Goal: Information Seeking & Learning: Learn about a topic

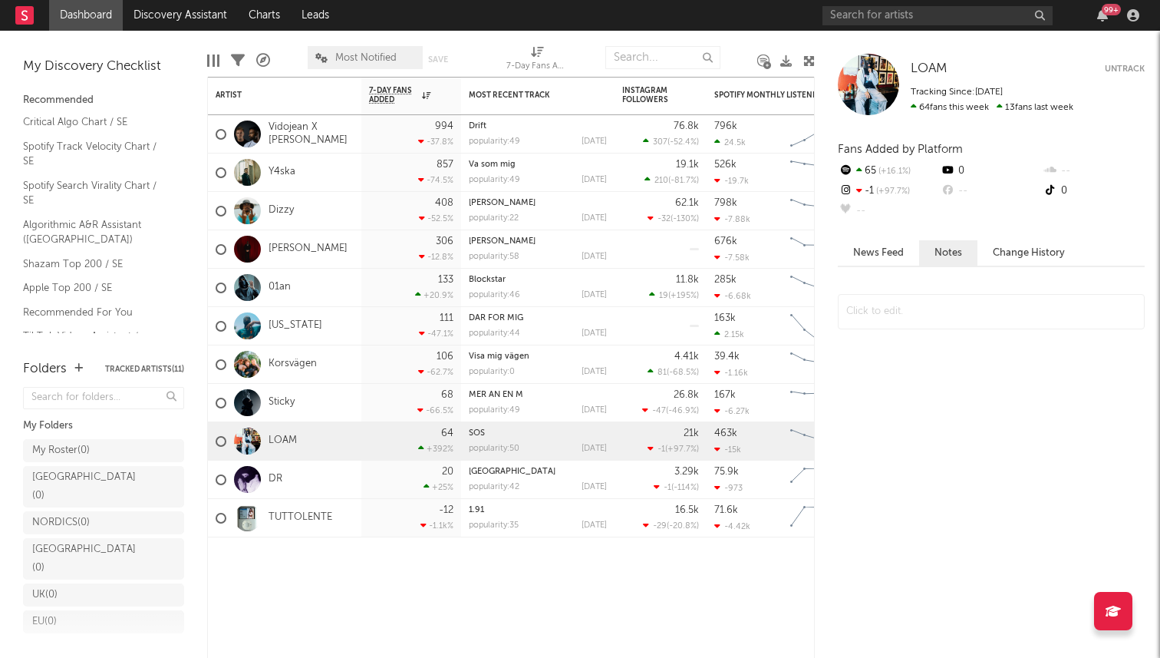
click at [870, 27] on div "99 +" at bounding box center [983, 15] width 322 height 31
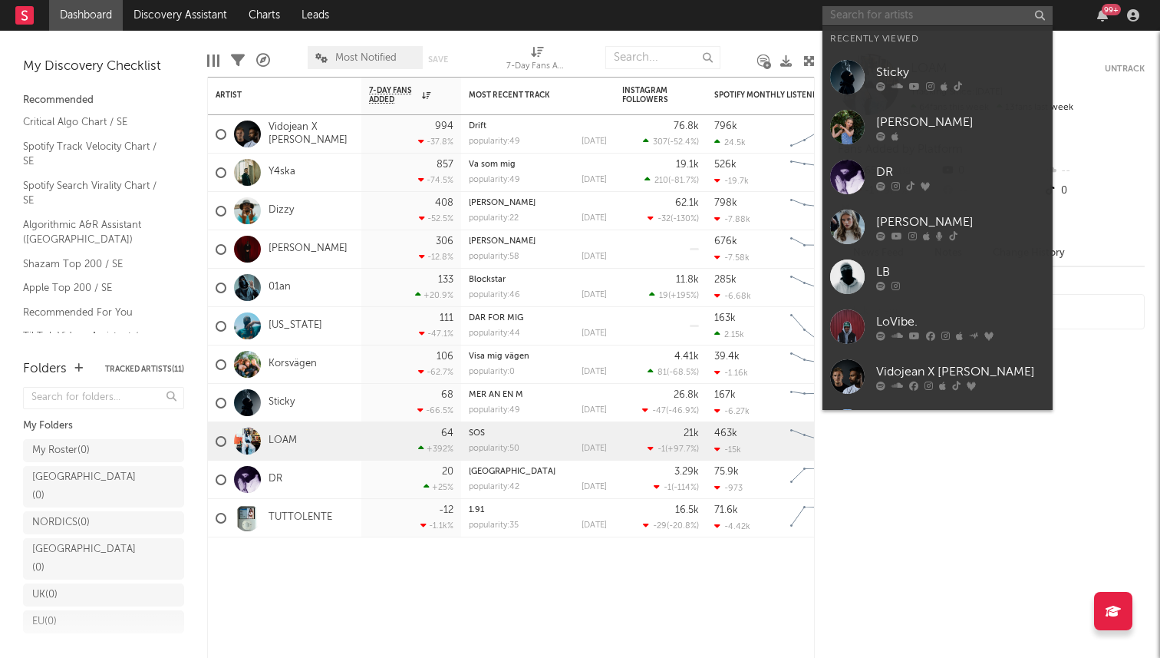
click at [865, 23] on input "text" at bounding box center [937, 15] width 230 height 19
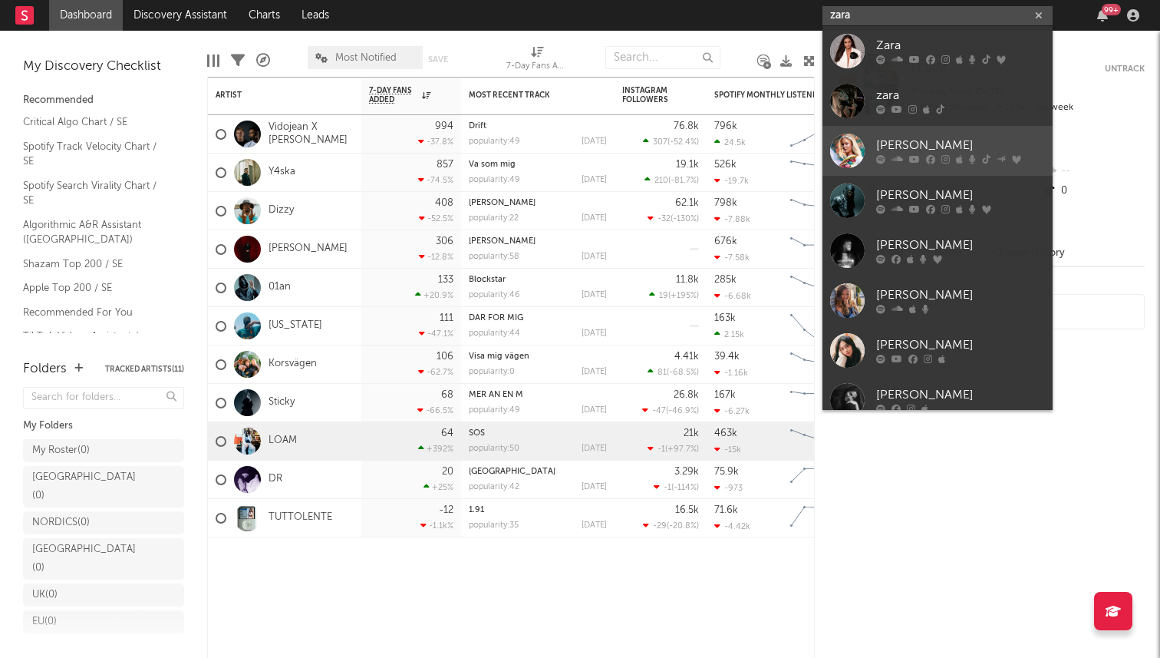
type input "zara"
click at [941, 153] on div "Zara Larsson" at bounding box center [960, 146] width 169 height 18
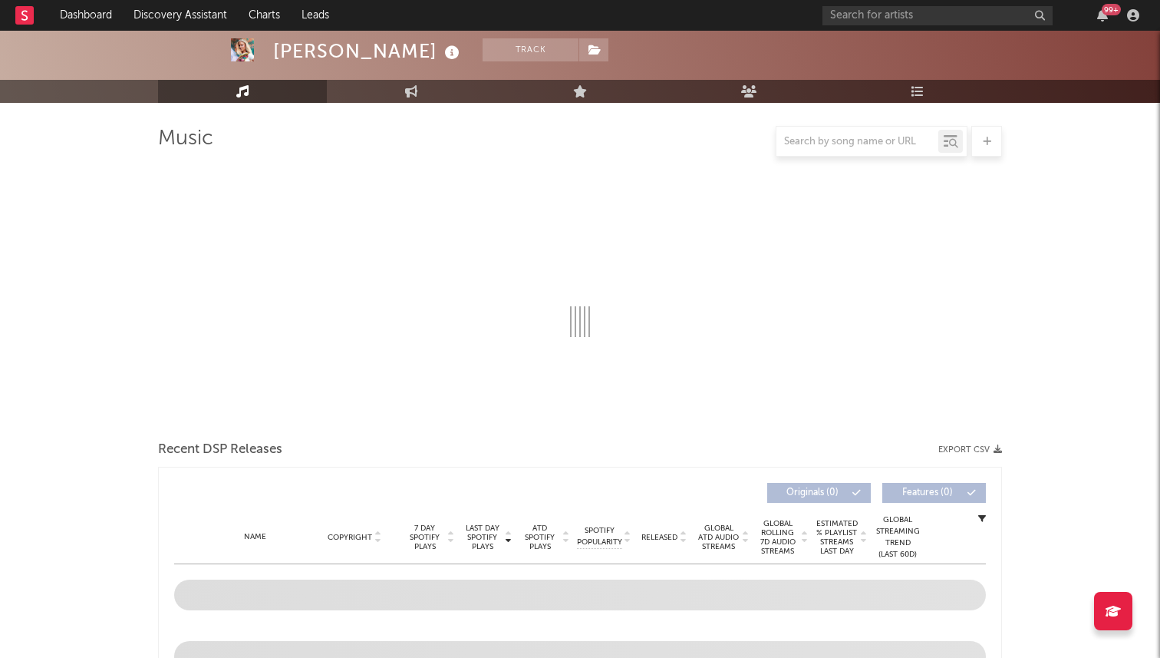
scroll to position [69, 0]
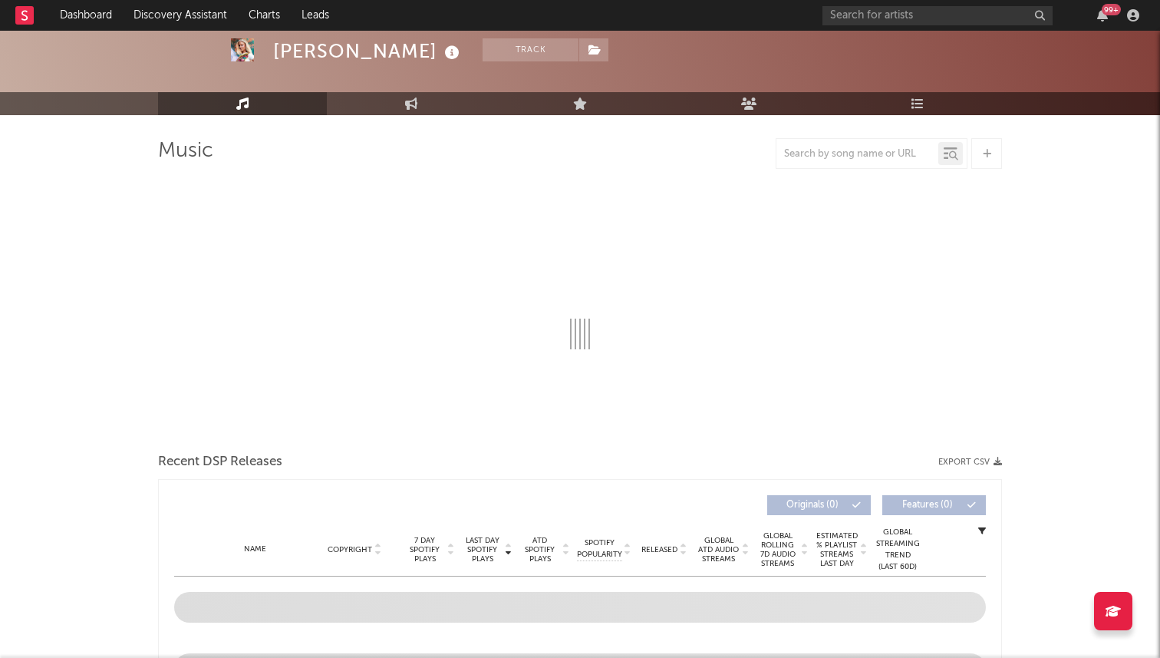
select select "6m"
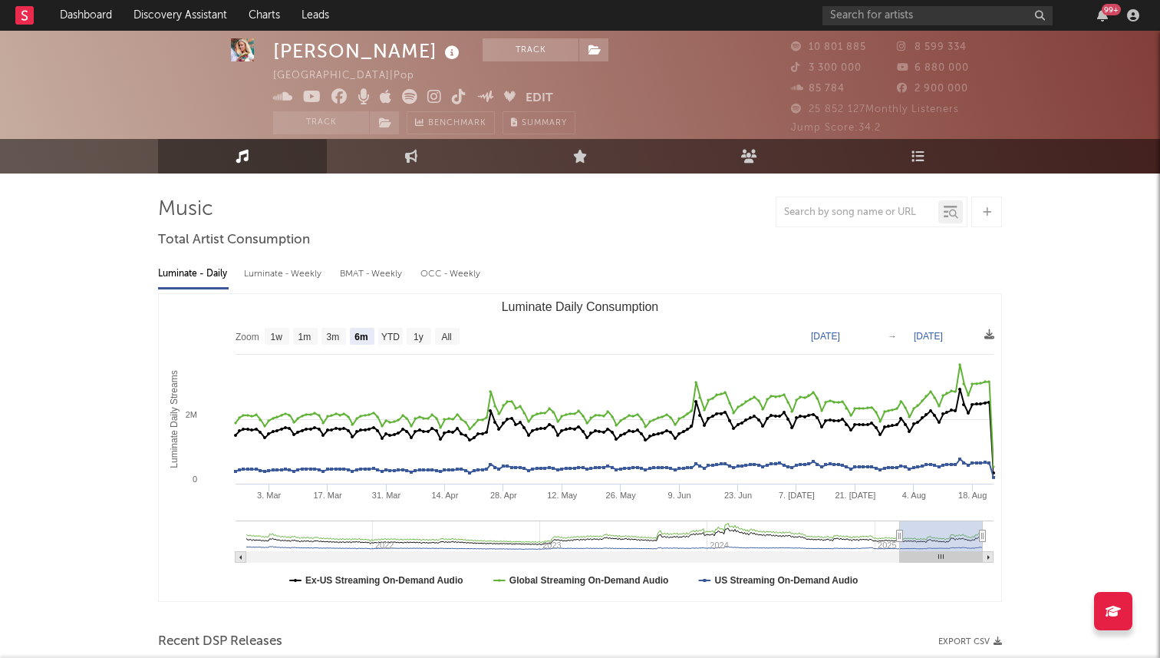
scroll to position [21, 0]
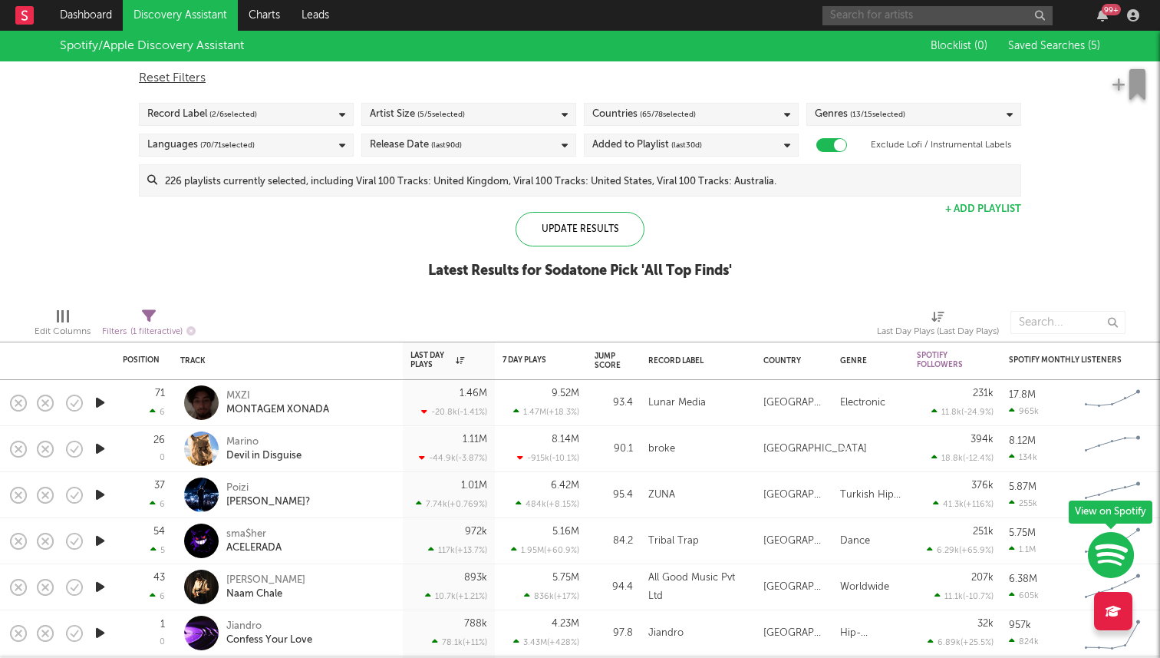
click at [888, 17] on input "text" at bounding box center [937, 15] width 230 height 19
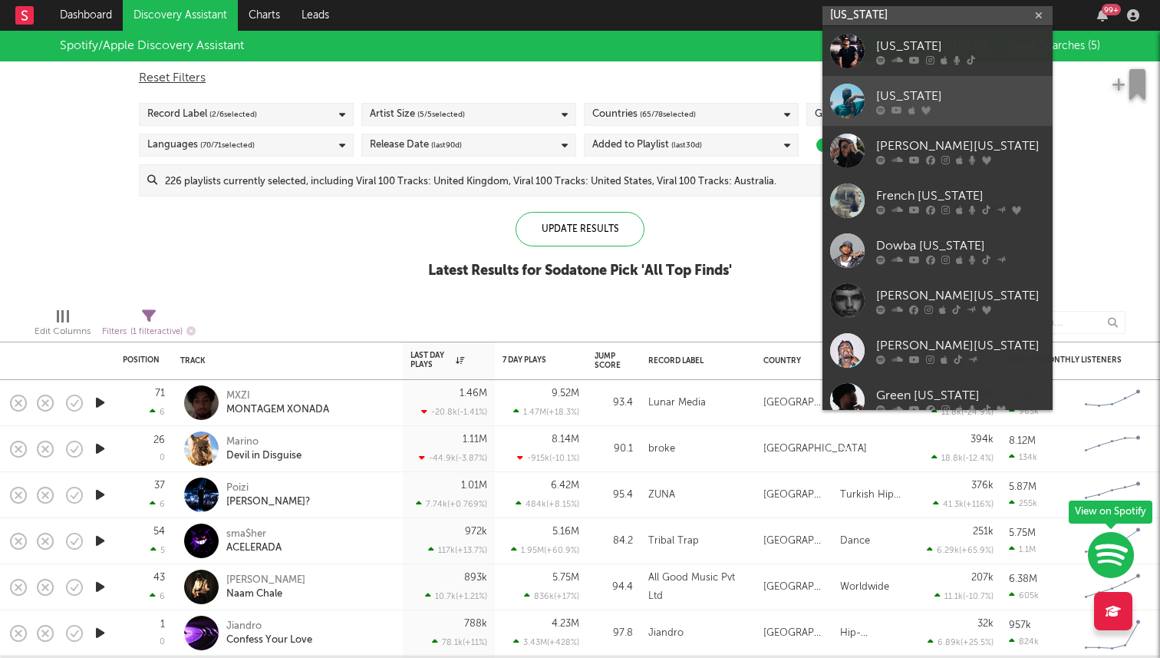
type input "[US_STATE]"
click at [901, 105] on div at bounding box center [960, 109] width 169 height 9
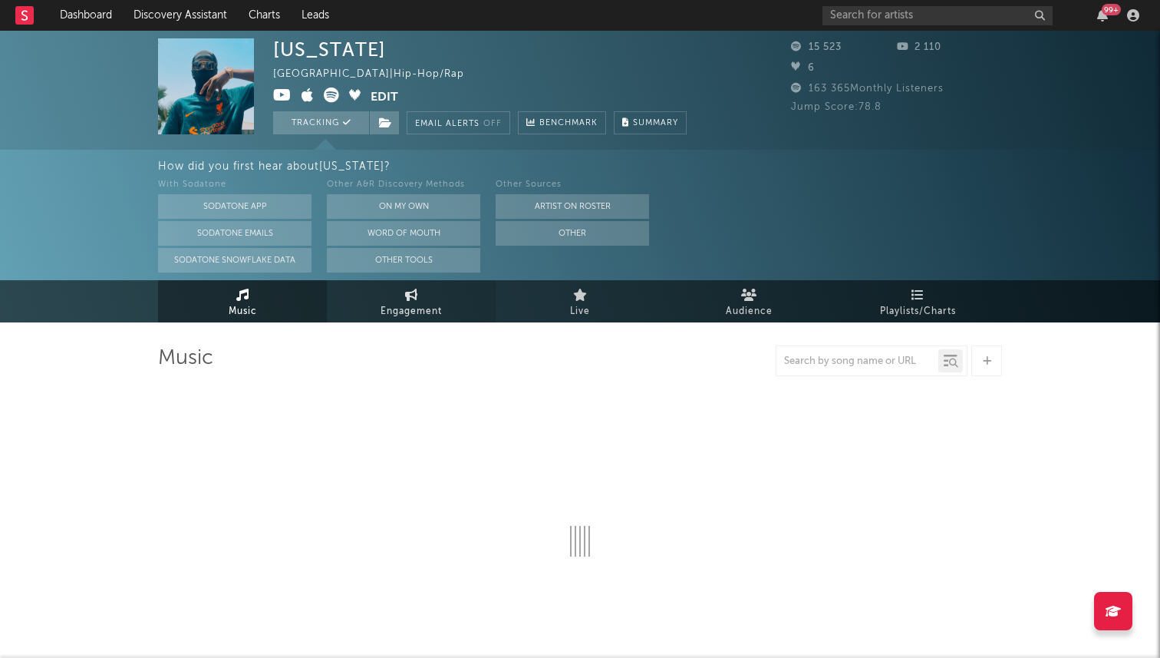
click at [389, 289] on link "Engagement" at bounding box center [411, 301] width 169 height 42
select select "1w"
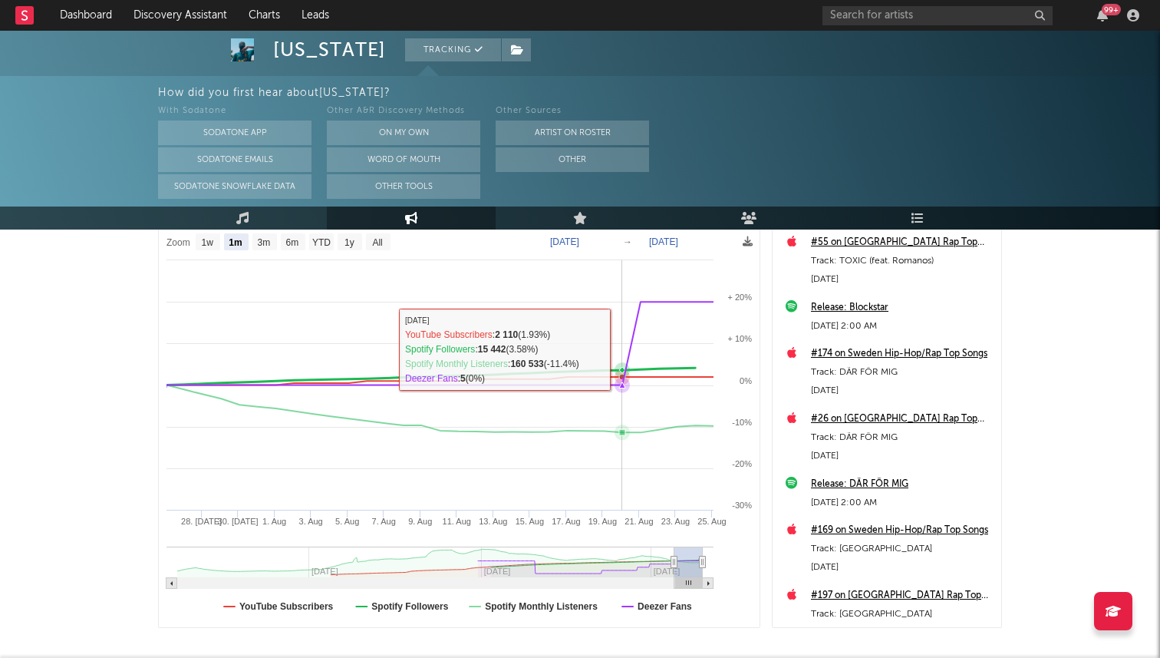
scroll to position [212, 0]
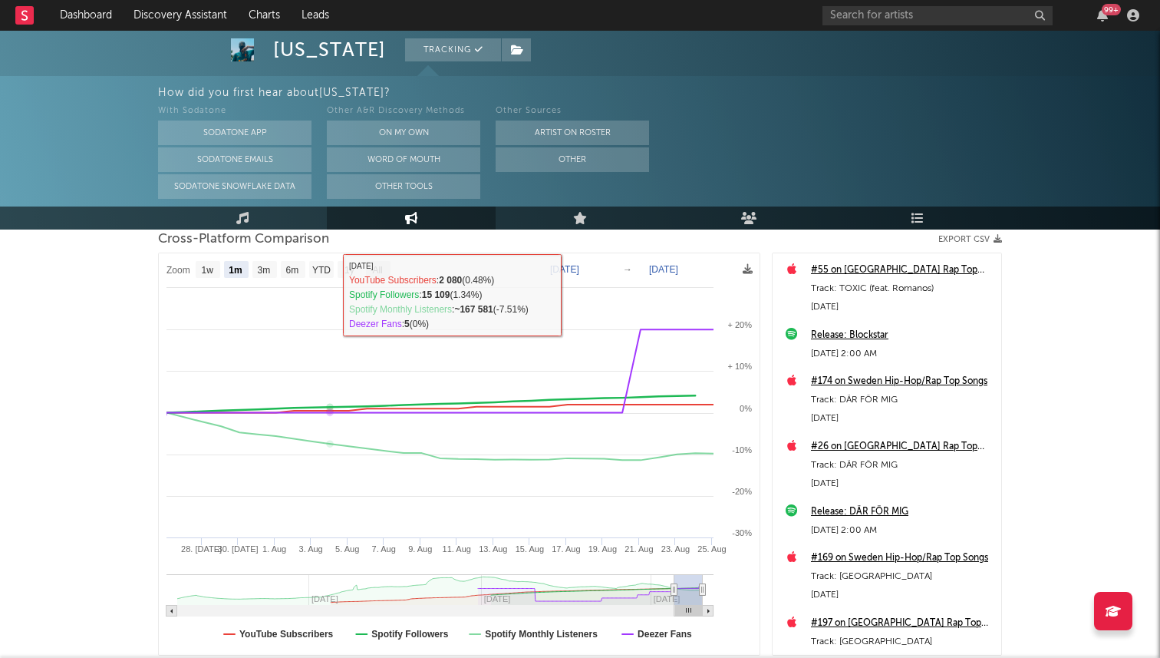
click at [377, 266] on text "All" at bounding box center [377, 270] width 10 height 11
select select "All"
type input "[DATE]"
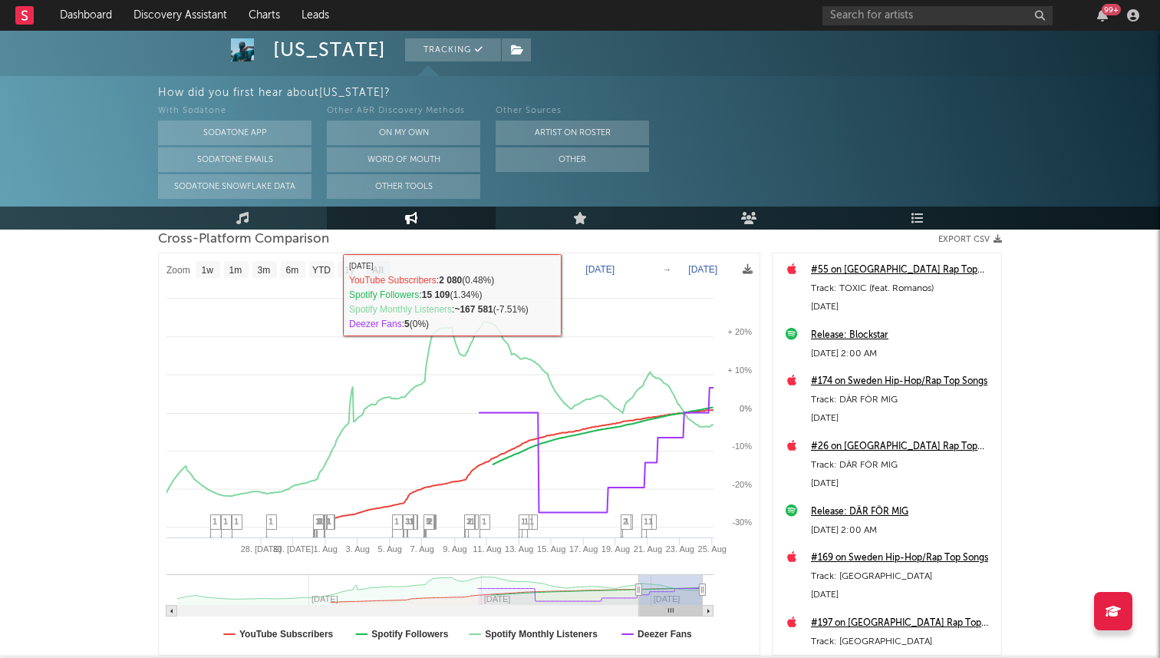
select select "All"
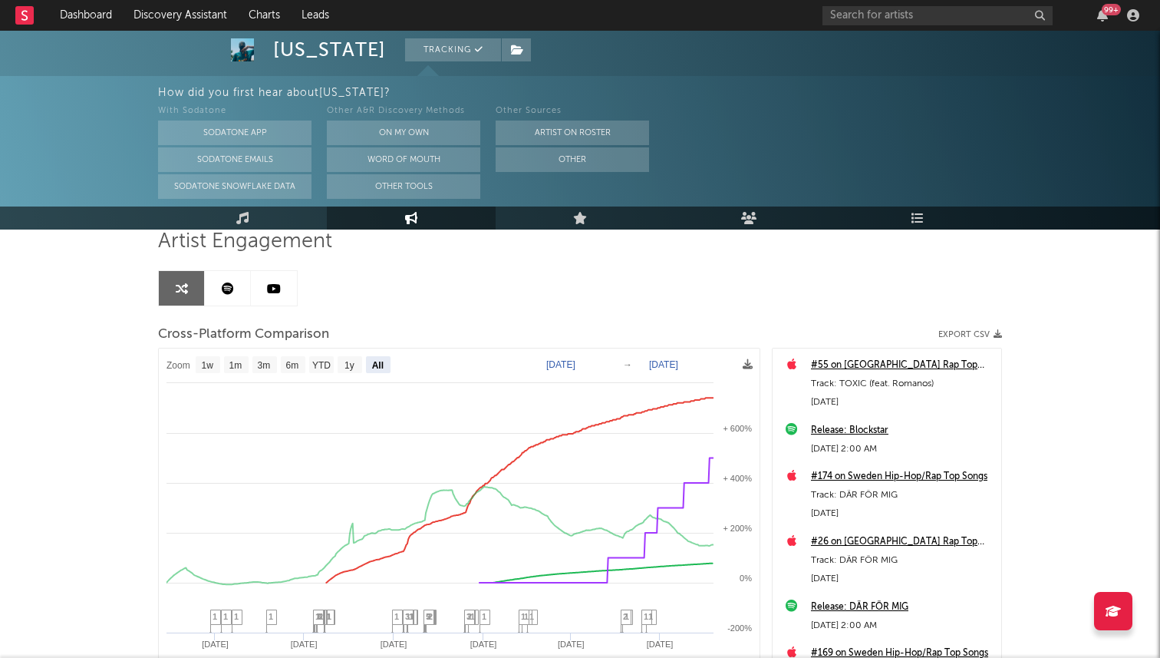
scroll to position [114, 0]
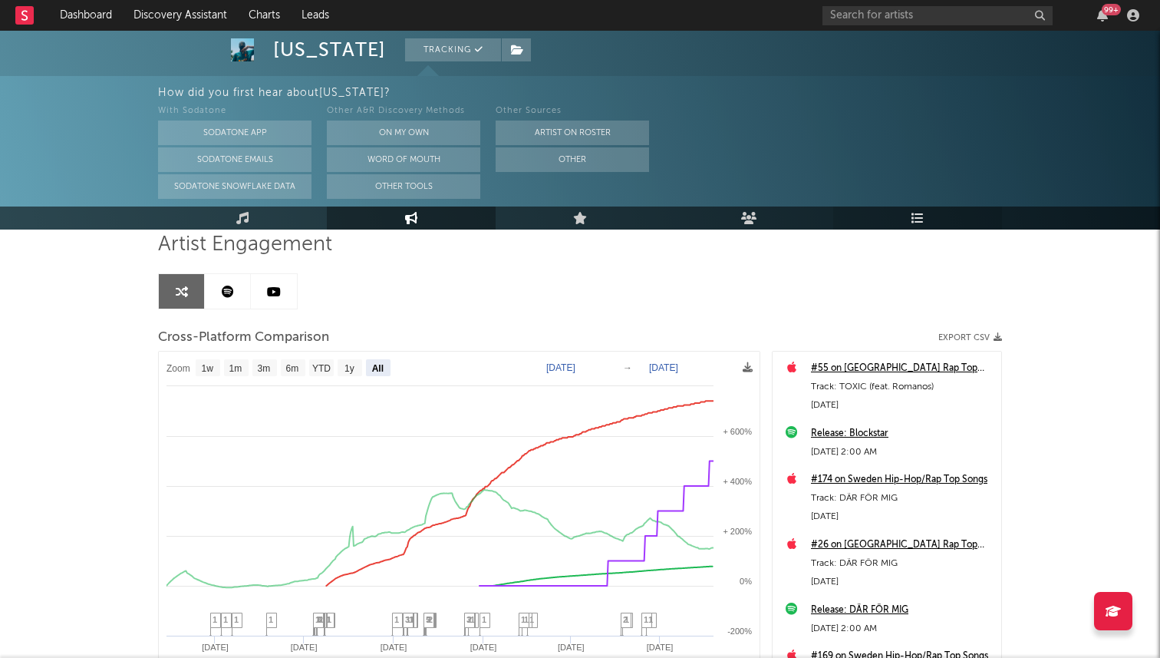
click at [895, 220] on link "Playlists/Charts" at bounding box center [917, 217] width 169 height 23
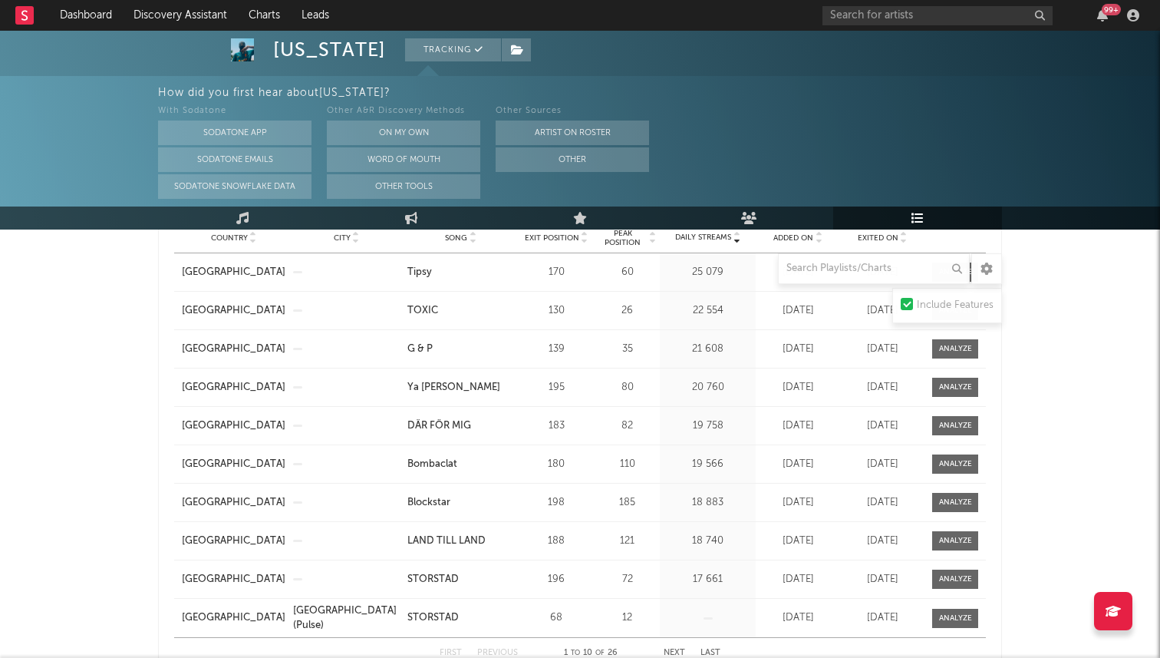
scroll to position [1096, 0]
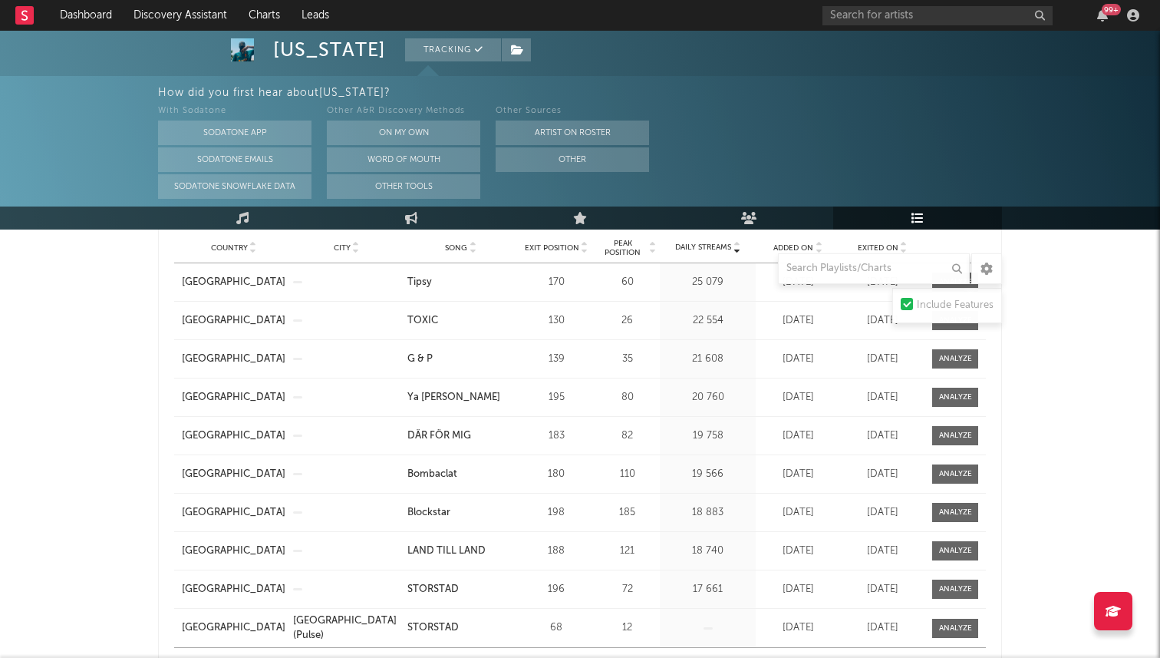
click at [1042, 263] on div "[US_STATE] Tracking [GEOGRAPHIC_DATA] | Hip-Hop/Rap Edit Tracking Email Alerts …" at bounding box center [580, 377] width 1160 height 2886
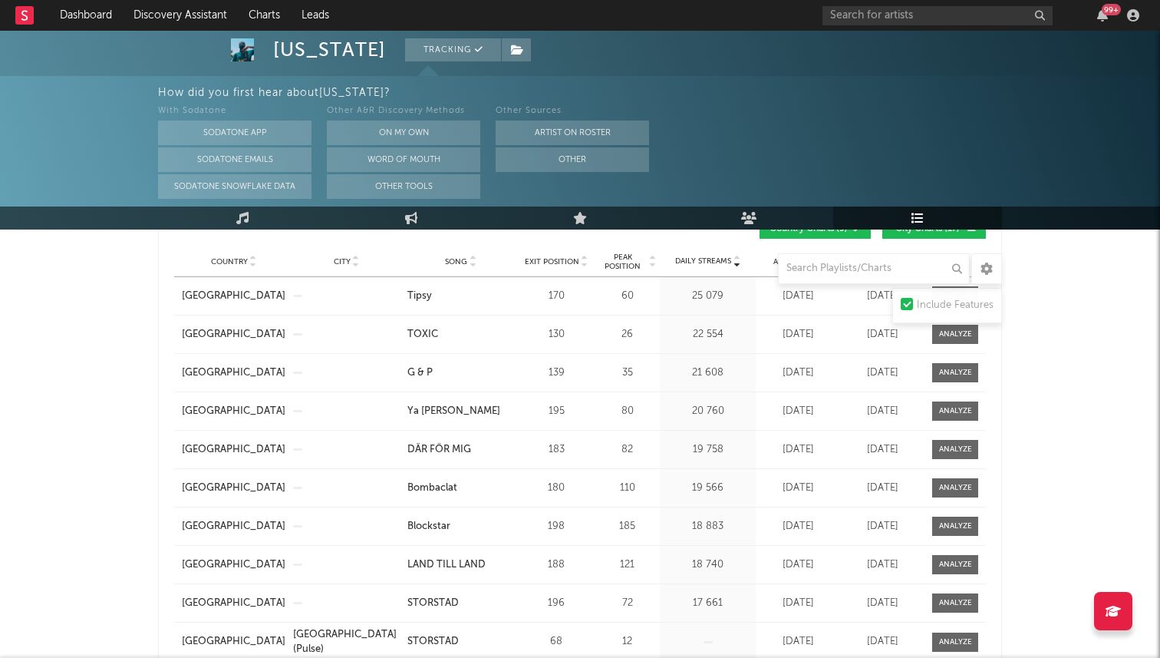
scroll to position [1078, 0]
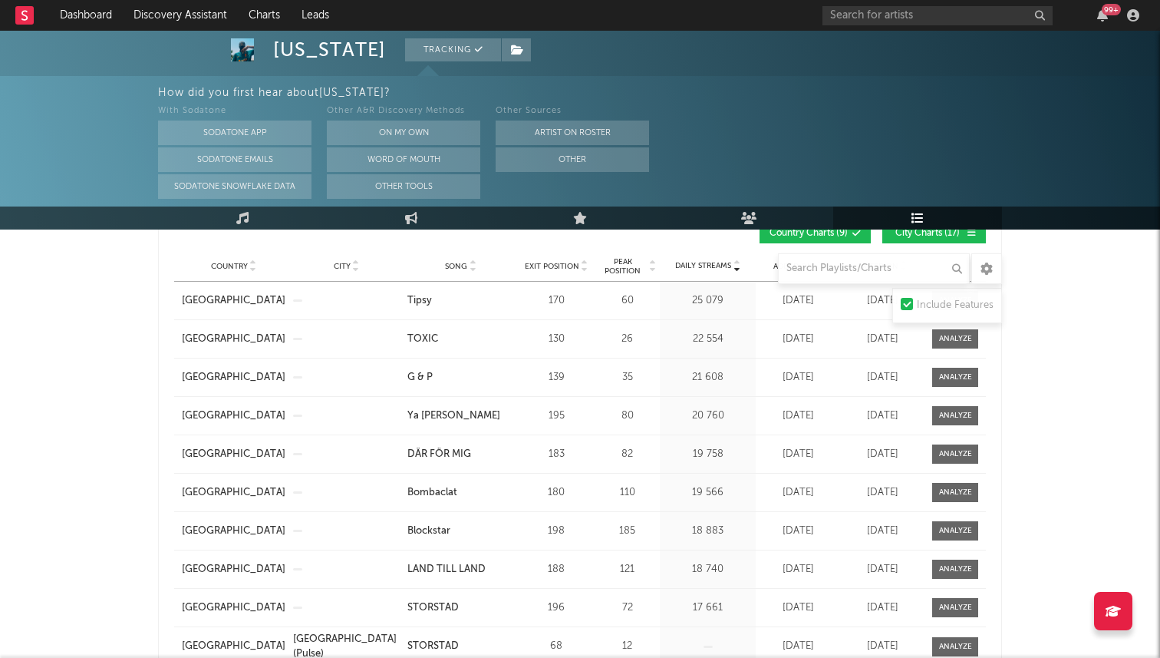
click at [987, 275] on div at bounding box center [986, 268] width 31 height 31
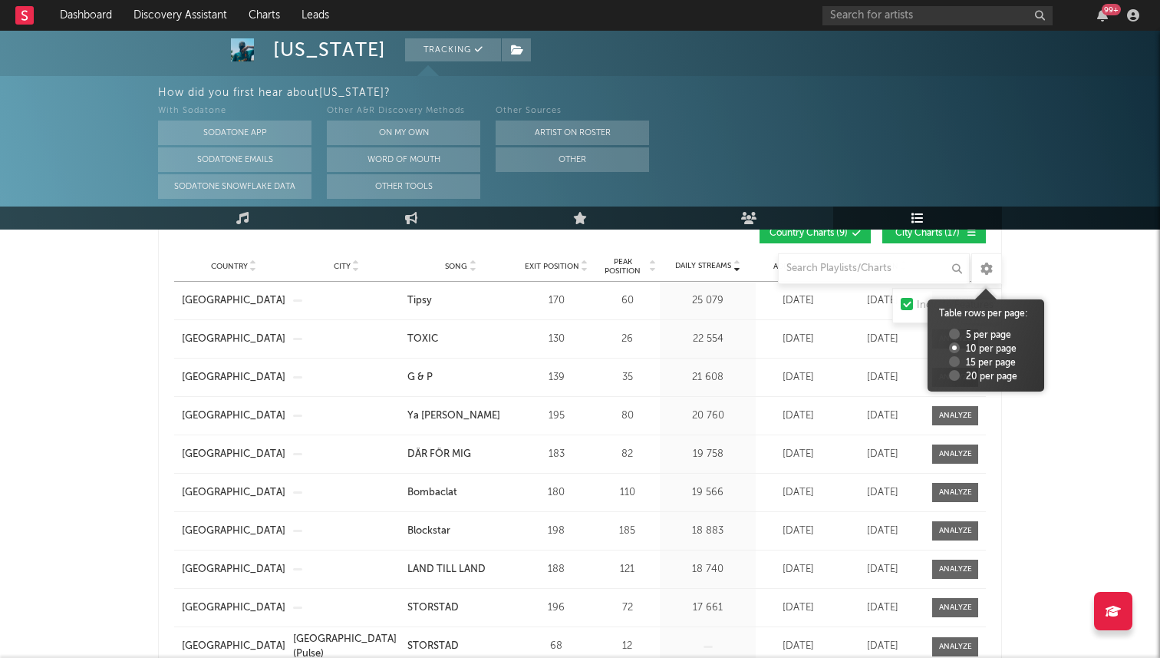
click at [1050, 274] on div "[US_STATE] Tracking [GEOGRAPHIC_DATA] | Hip-Hop/Rap Edit Tracking Email Alerts …" at bounding box center [580, 396] width 1160 height 2886
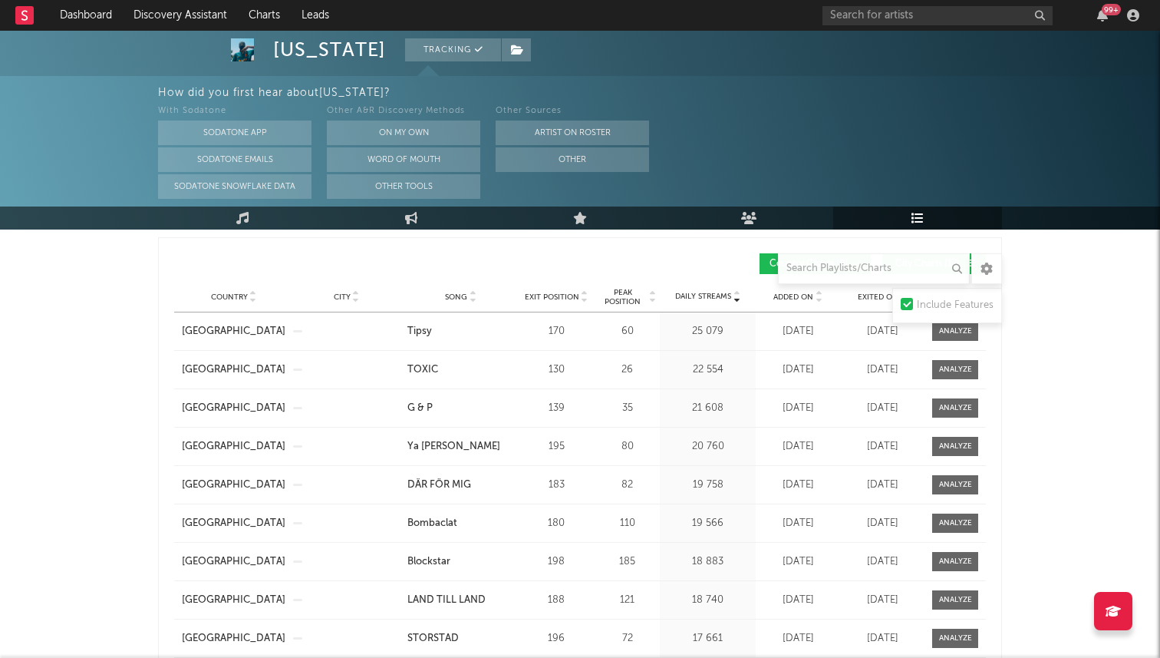
scroll to position [1037, 0]
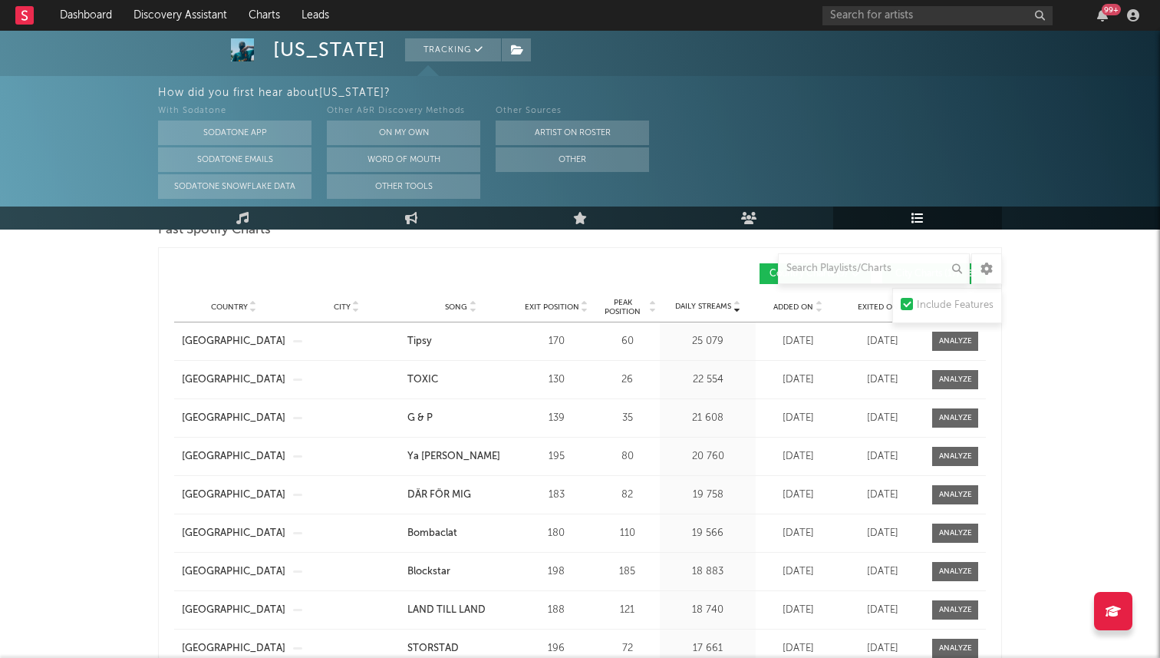
click at [865, 306] on span "Exited On" at bounding box center [878, 306] width 41 height 9
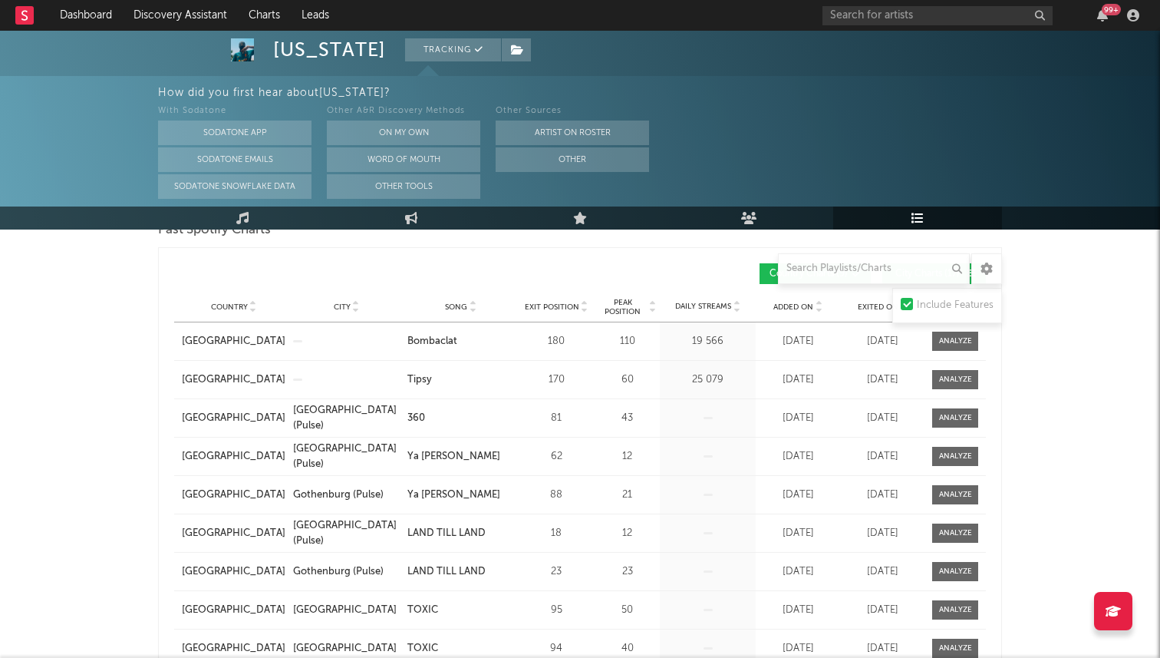
click at [860, 306] on span "Exited On" at bounding box center [878, 306] width 41 height 9
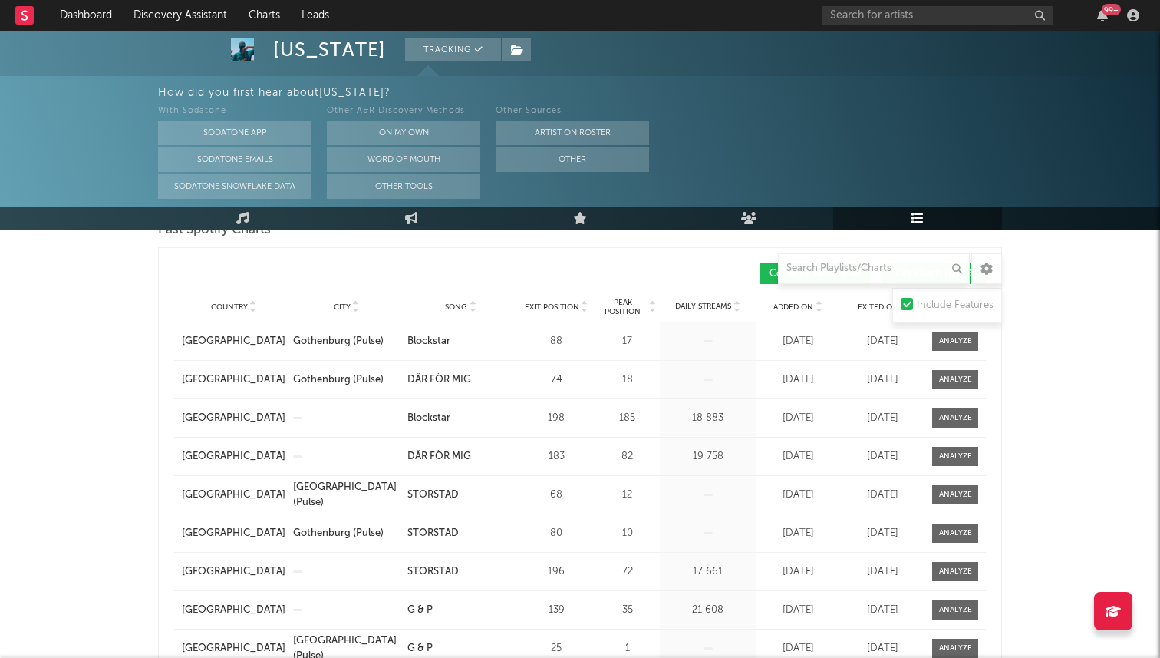
click at [793, 304] on span "Added On" at bounding box center [793, 306] width 40 height 9
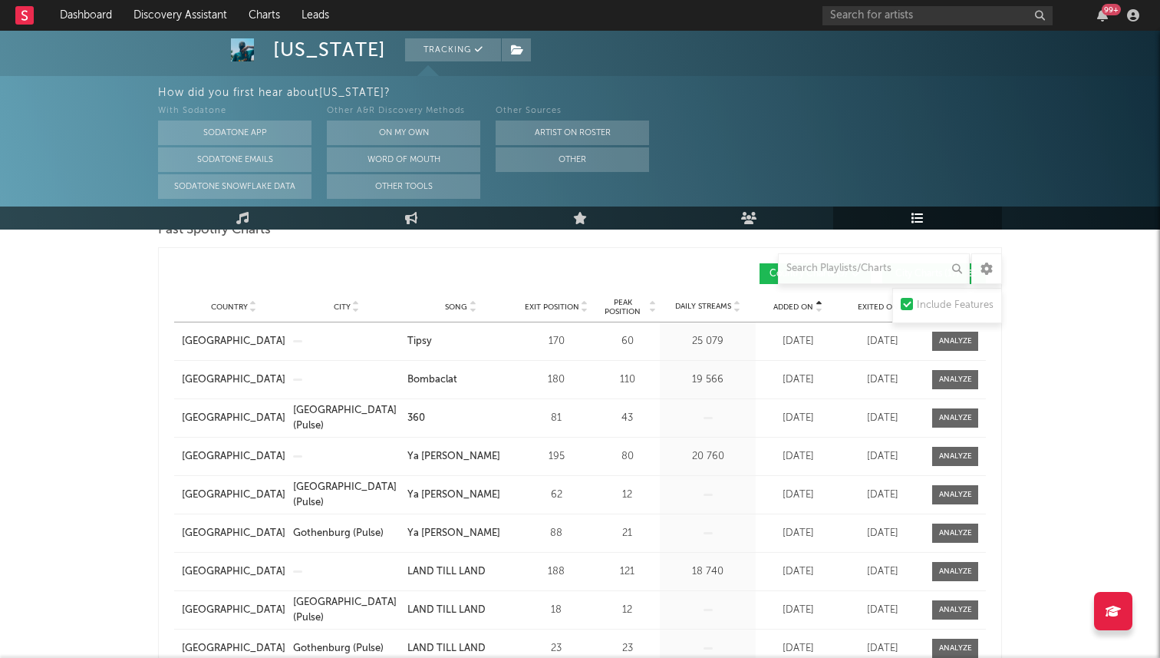
click at [793, 304] on span "Added On" at bounding box center [793, 306] width 40 height 9
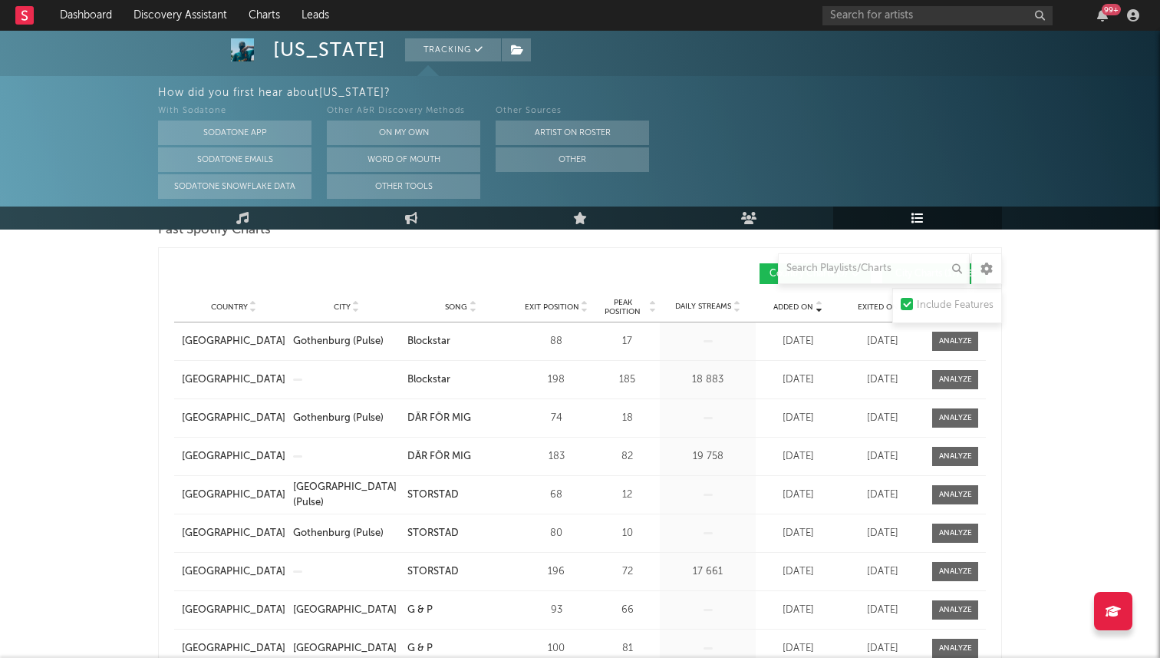
click at [793, 304] on span "Added On" at bounding box center [793, 306] width 40 height 9
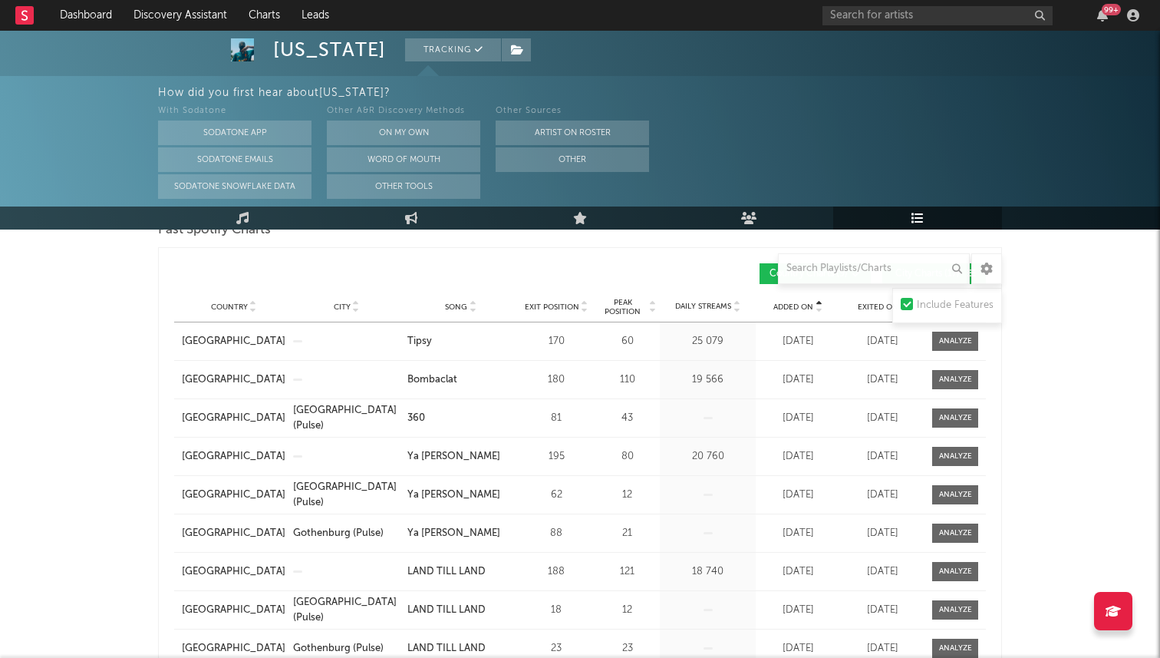
click at [242, 306] on span "Country" at bounding box center [229, 306] width 37 height 9
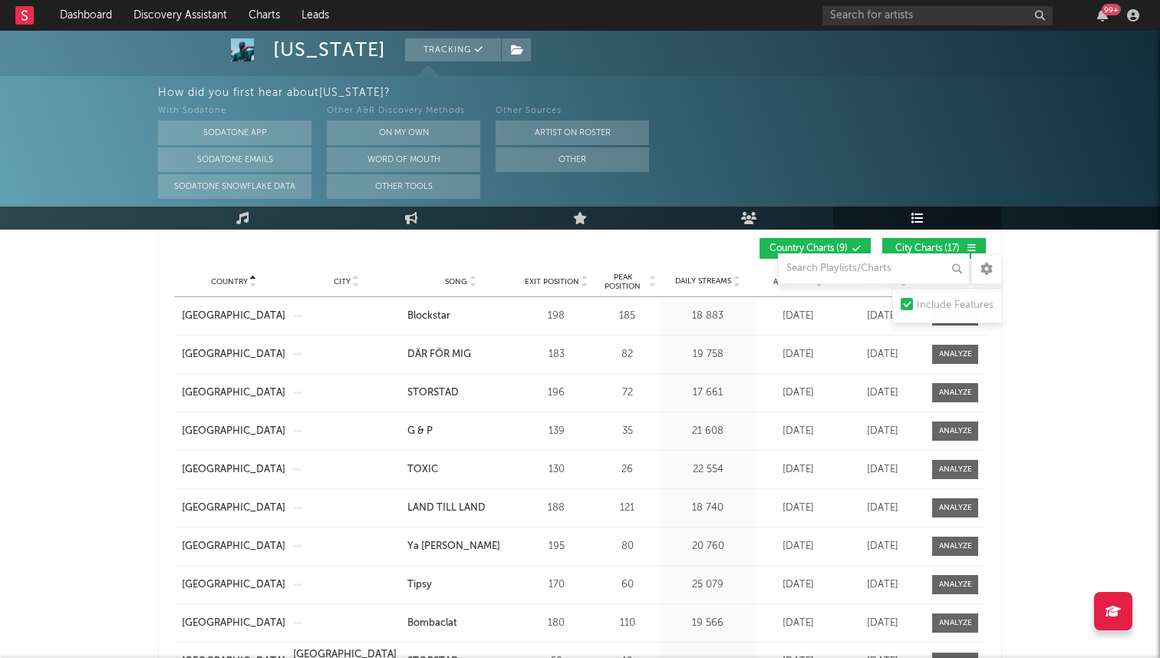
scroll to position [1054, 0]
